Goal: Navigation & Orientation: Find specific page/section

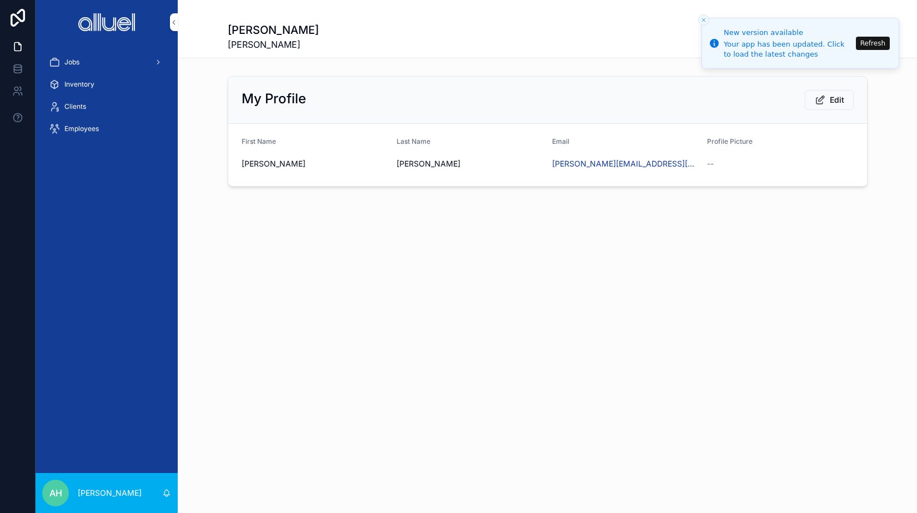
click at [871, 40] on button "Refresh" at bounding box center [873, 43] width 34 height 13
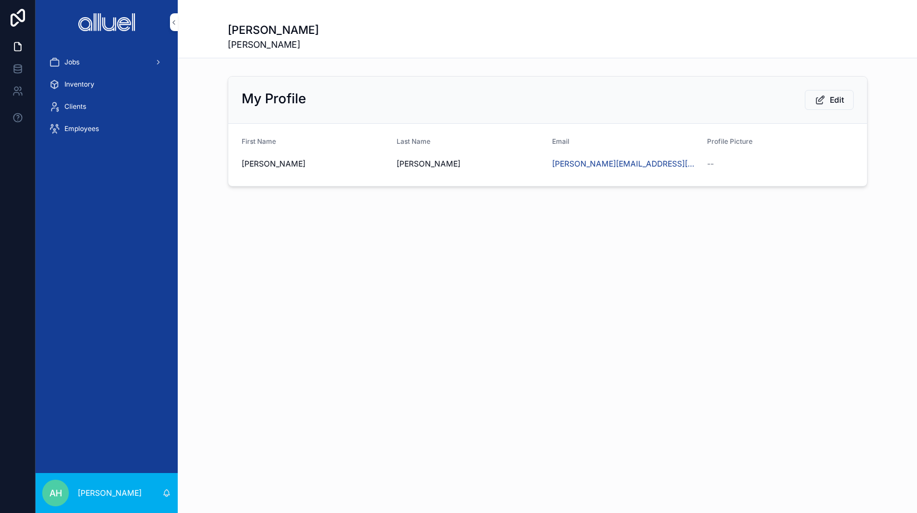
click at [83, 81] on span "Inventory" at bounding box center [79, 84] width 30 height 9
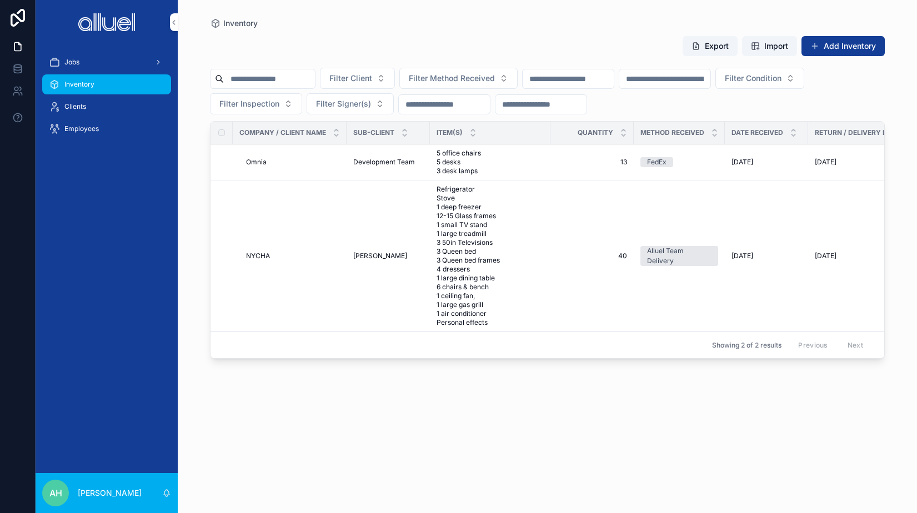
click at [78, 63] on span "Jobs" at bounding box center [71, 62] width 15 height 9
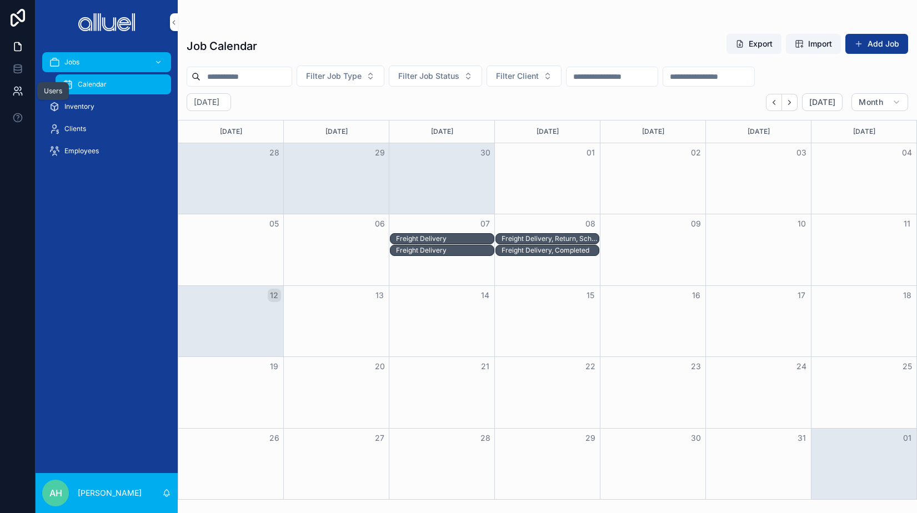
click at [19, 92] on icon at bounding box center [17, 91] width 11 height 11
